Goal: Check status: Check status

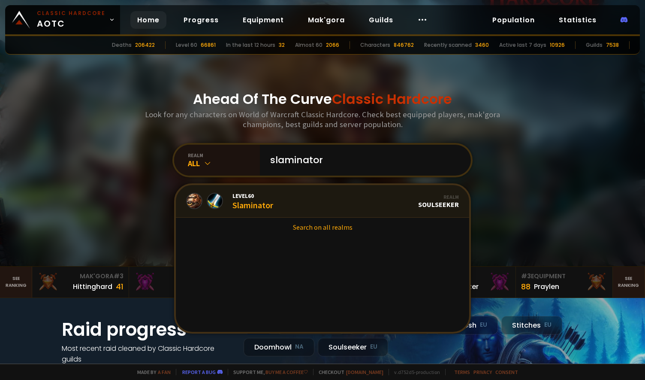
type input "slaminator"
click at [257, 200] on div "Level 60 Slaminator" at bounding box center [253, 201] width 41 height 18
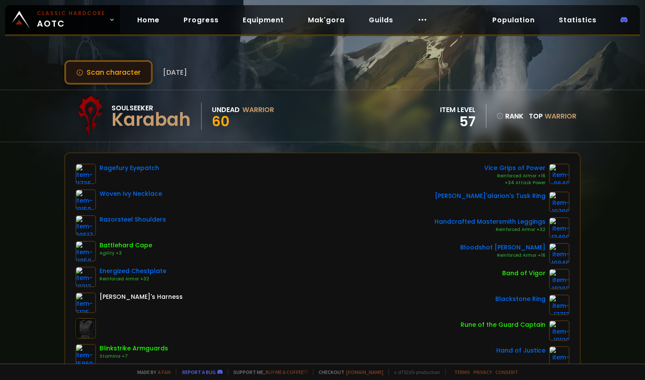
click at [109, 70] on button "Scan character" at bounding box center [108, 72] width 88 height 24
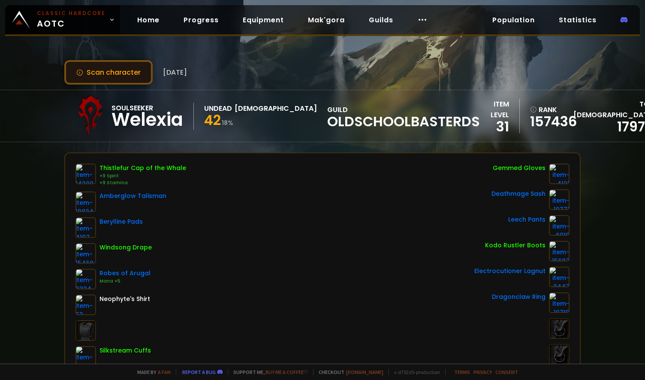
click at [120, 75] on button "Scan character" at bounding box center [108, 72] width 88 height 24
click at [116, 70] on button "Scan character" at bounding box center [108, 72] width 88 height 24
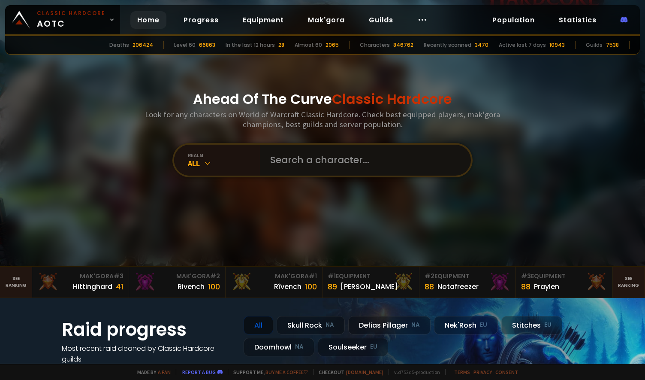
click at [302, 158] on input "text" at bounding box center [363, 160] width 196 height 31
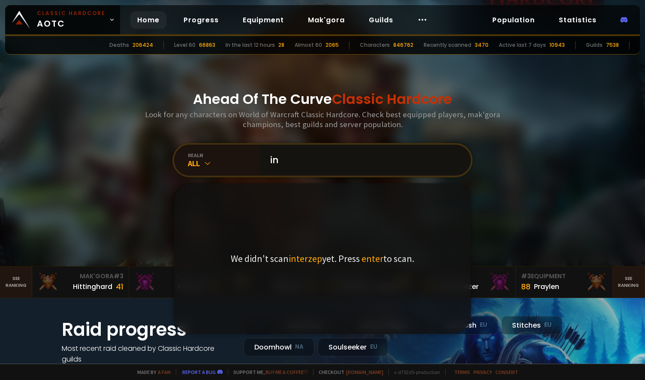
type input "i"
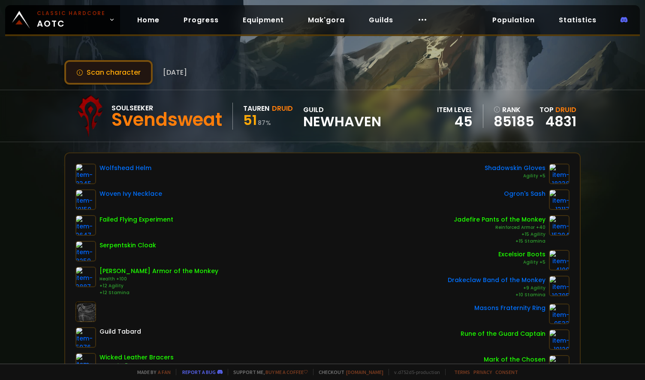
click at [127, 71] on button "Scan character" at bounding box center [108, 72] width 88 height 24
